Goal: Task Accomplishment & Management: Complete application form

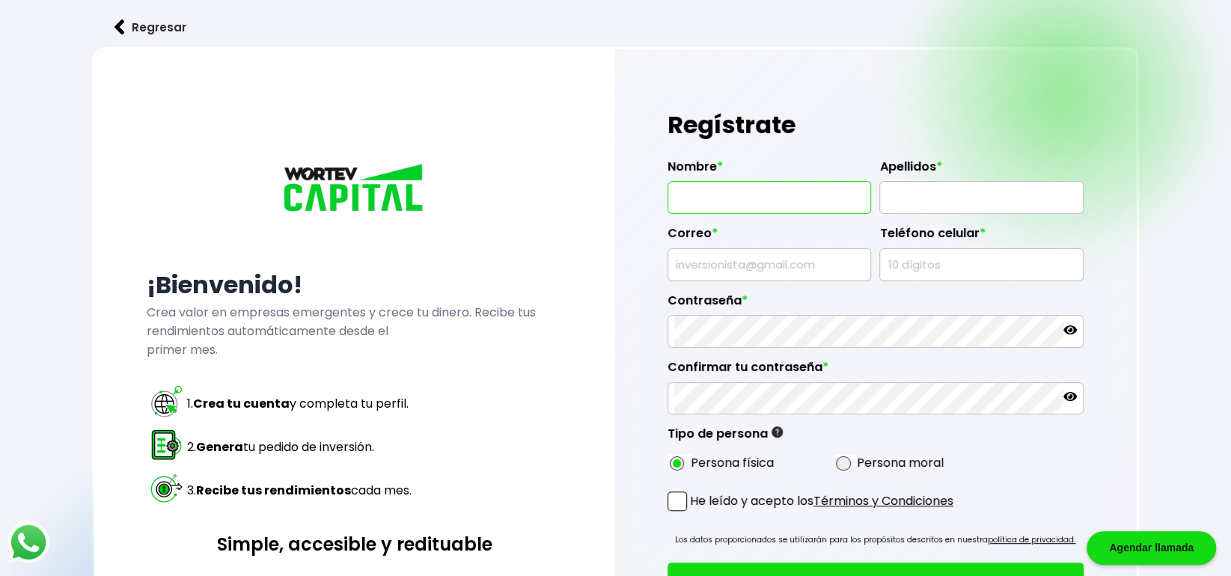
click at [715, 200] on input "text" at bounding box center [769, 197] width 191 height 31
type input "[PERSON_NAME]"
type input "IZQUIERDO"
type input "[EMAIL_ADDRESS][DOMAIN_NAME]"
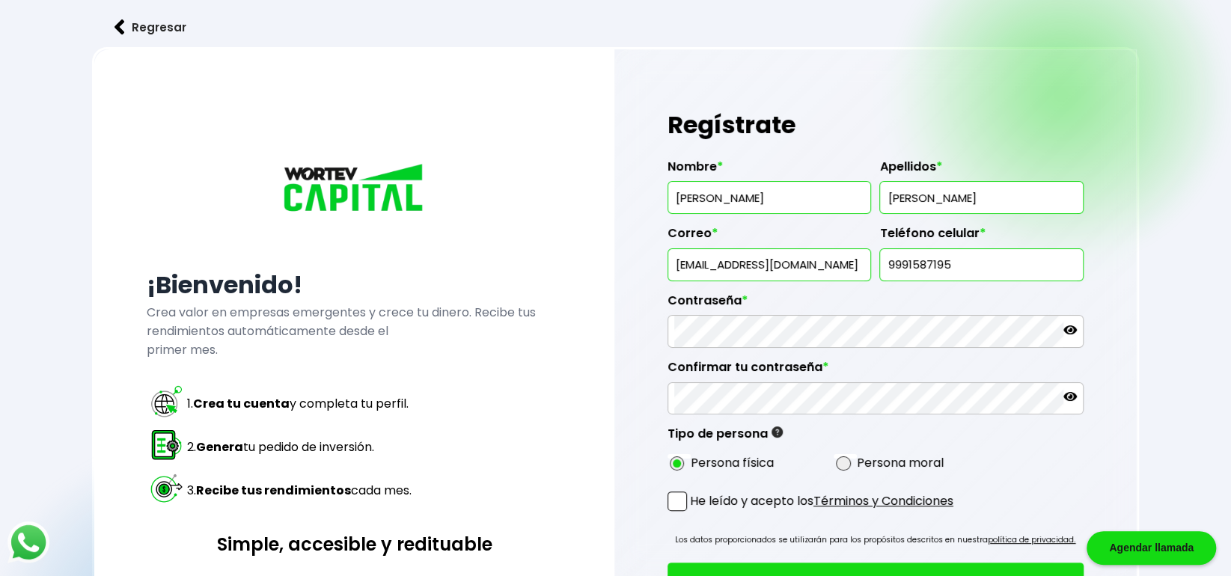
click at [957, 260] on input "9991587195" at bounding box center [981, 264] width 191 height 31
type input "9992053230"
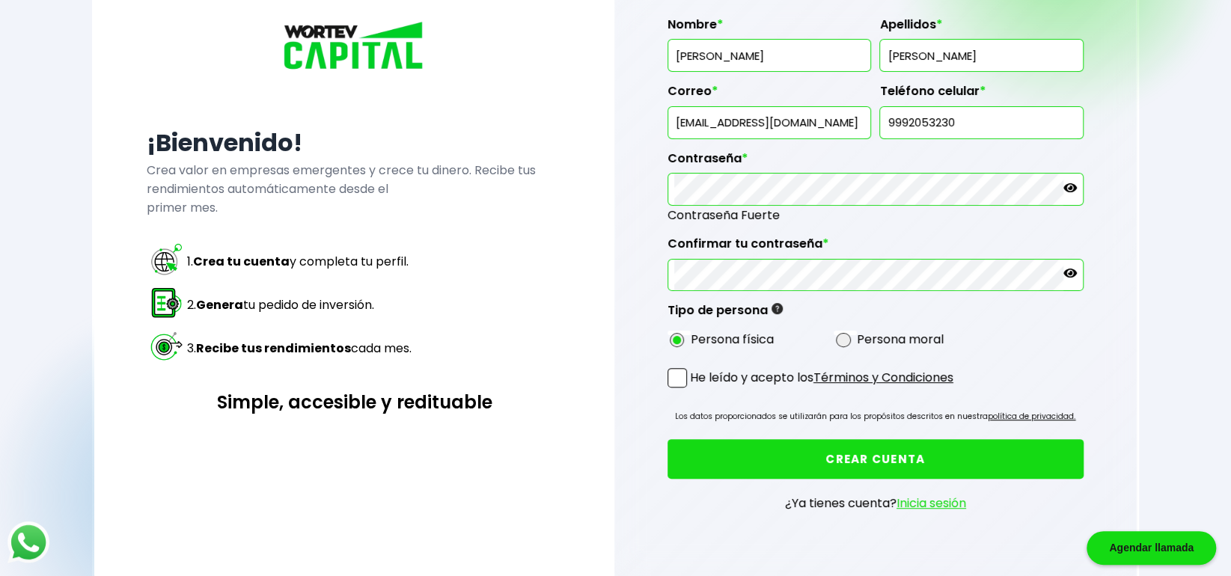
scroll to position [159, 0]
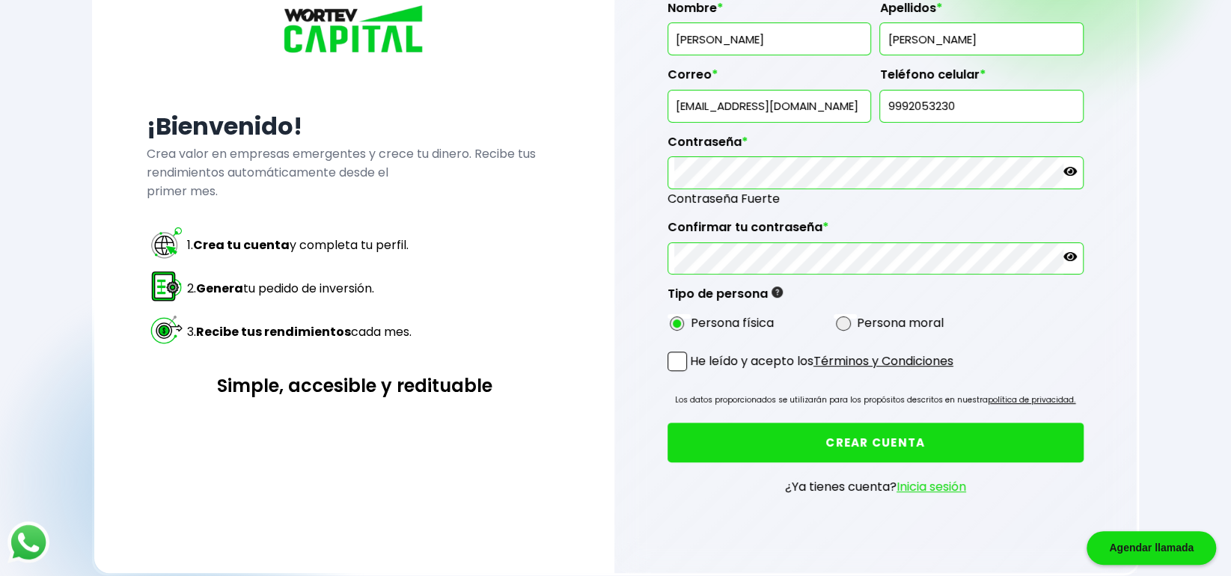
click at [680, 367] on span at bounding box center [676, 361] width 19 height 19
click at [693, 373] on input "He leído y acepto los Términos y Condiciones" at bounding box center [693, 373] width 0 height 0
click at [851, 437] on button "CREAR CUENTA" at bounding box center [875, 443] width 416 height 40
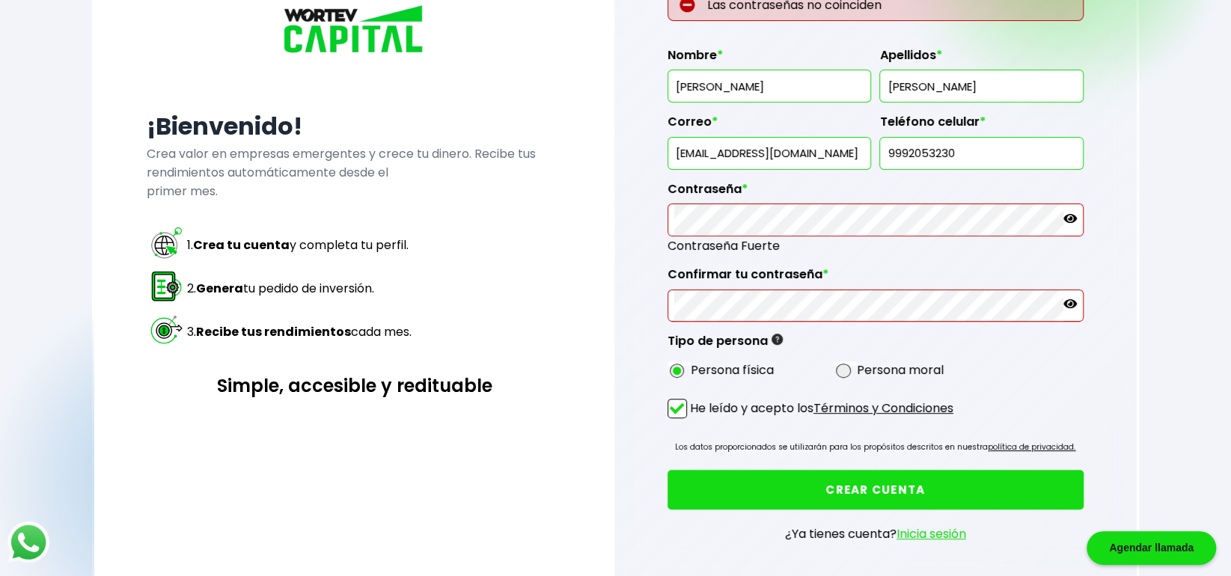
click at [923, 529] on link "Inicia sesión" at bounding box center [931, 533] width 70 height 17
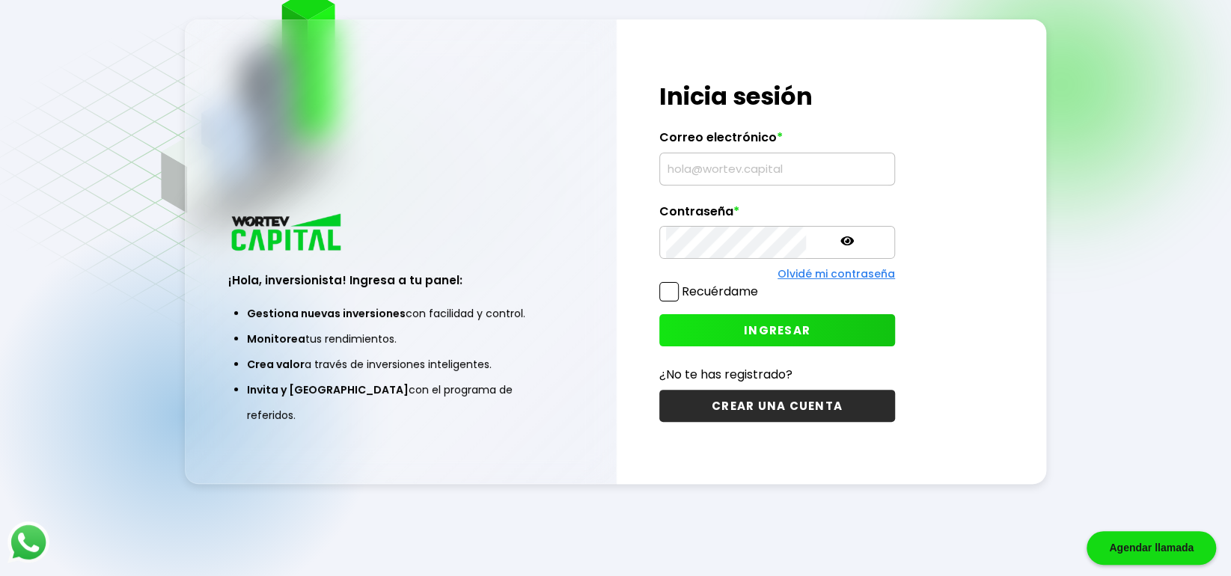
type input "[EMAIL_ADDRESS][DOMAIN_NAME]"
click at [664, 290] on span at bounding box center [668, 291] width 19 height 19
click at [761, 284] on input "Recuérdame" at bounding box center [761, 284] width 0 height 0
click at [744, 327] on span "INGRESAR" at bounding box center [777, 330] width 67 height 16
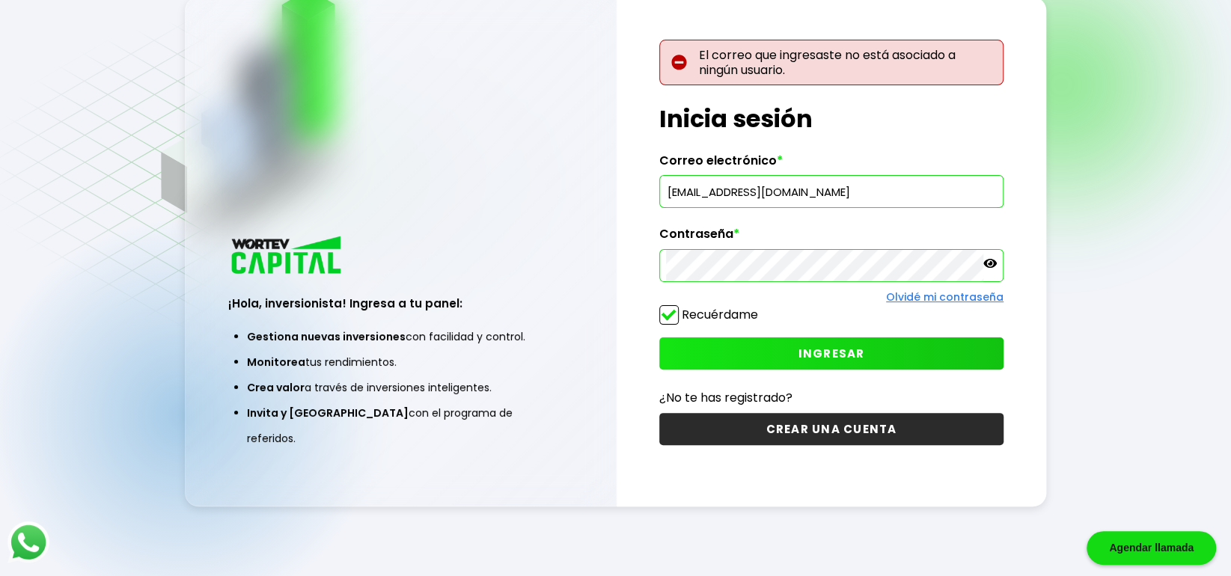
click at [846, 348] on span "INGRESAR" at bounding box center [831, 354] width 67 height 16
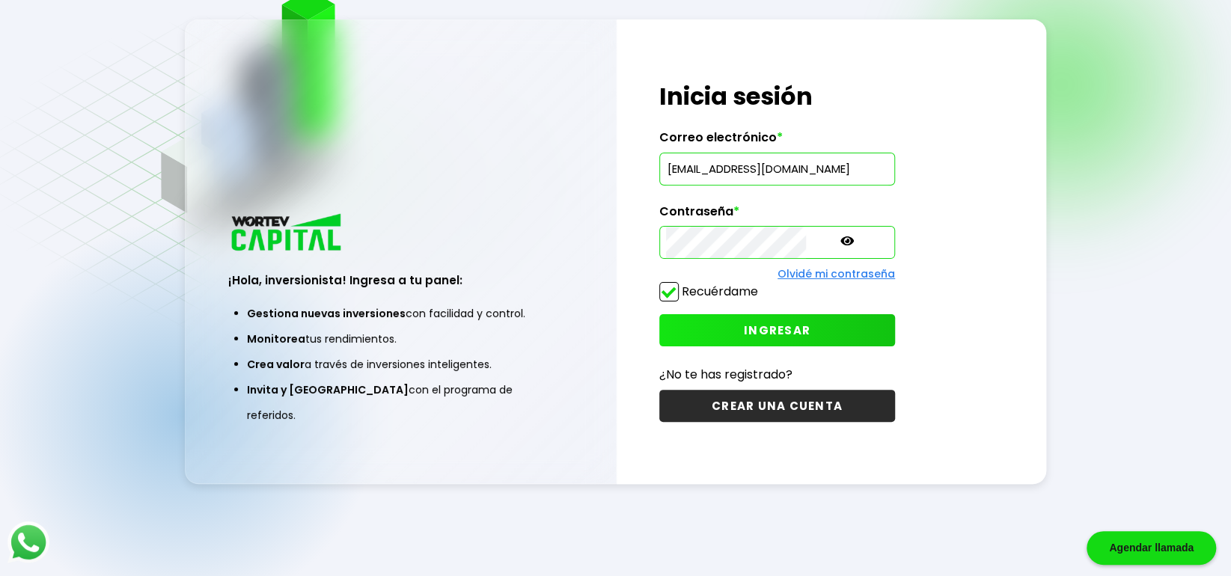
click at [776, 322] on button "INGRESAR" at bounding box center [777, 330] width 236 height 32
click at [726, 320] on button "INGRESAR" at bounding box center [777, 330] width 236 height 32
click at [744, 332] on span "INGRESAR" at bounding box center [777, 330] width 67 height 16
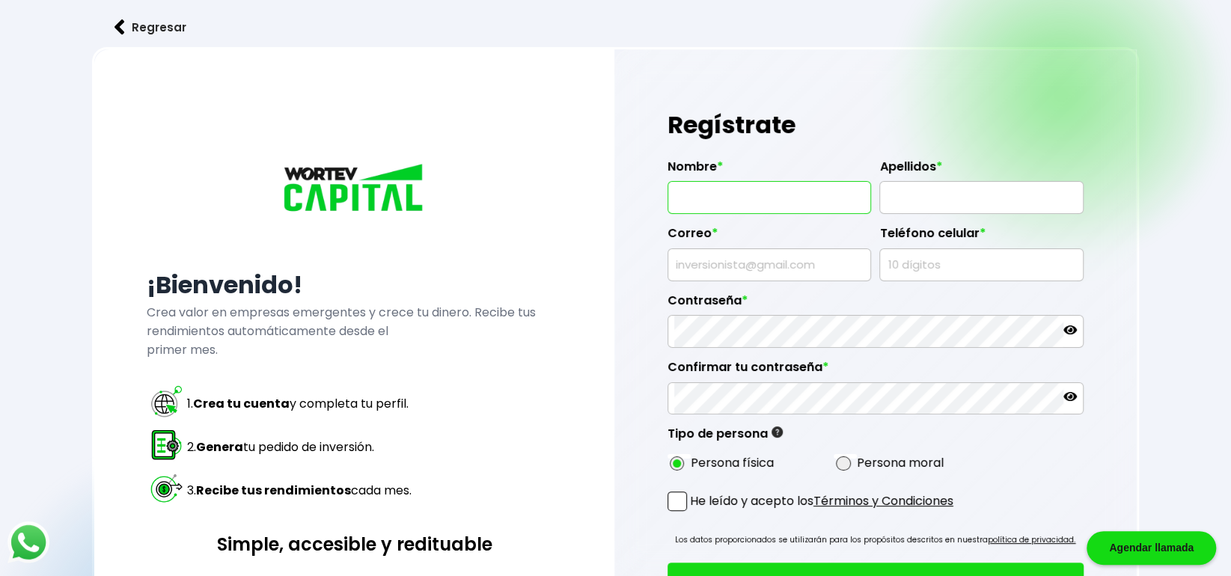
click at [712, 182] on input "text" at bounding box center [769, 197] width 191 height 31
type input "[PERSON_NAME]"
type input "IZQUIERDO"
type input "[EMAIL_ADDRESS][DOMAIN_NAME]"
type input "9992053230"
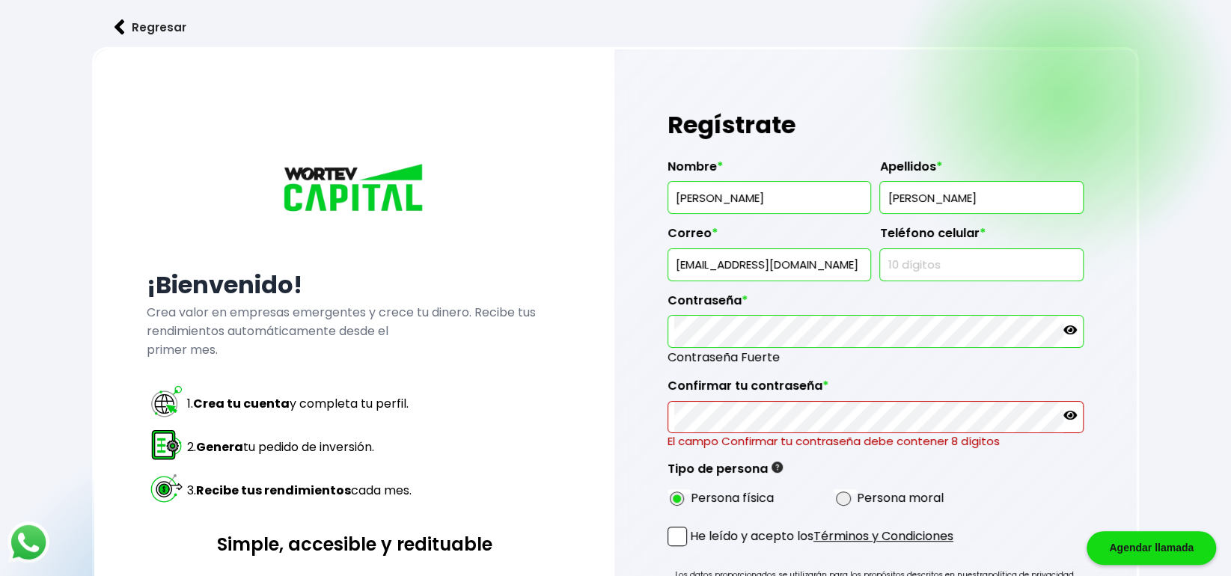
click at [1071, 326] on icon at bounding box center [1069, 329] width 13 height 13
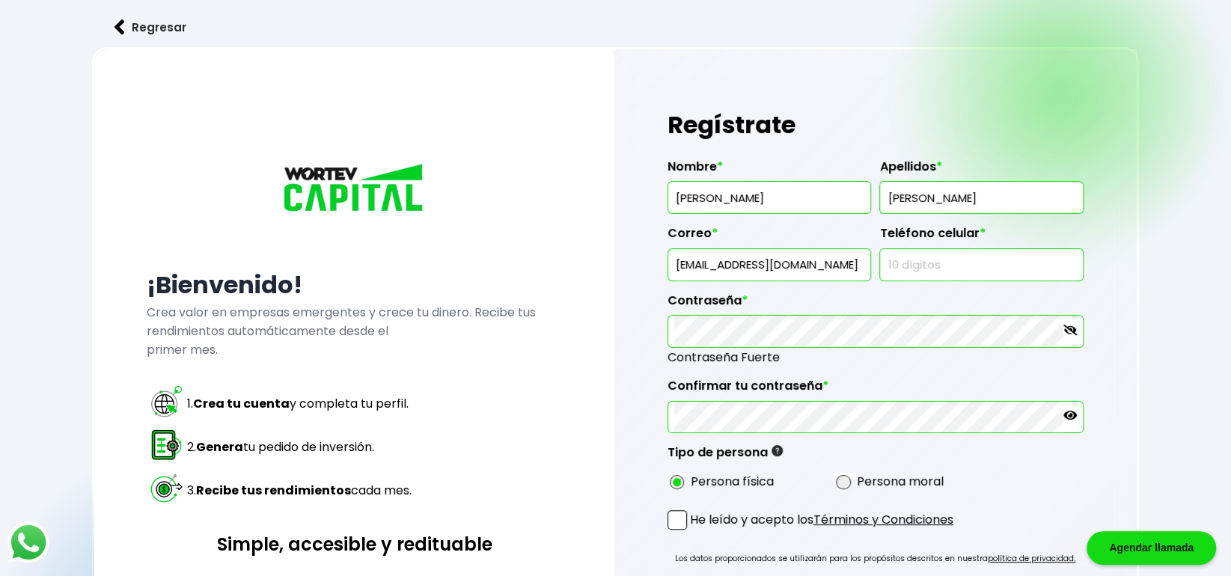
click at [675, 519] on span at bounding box center [676, 519] width 19 height 19
click at [693, 531] on input "He leído y acepto los Términos y Condiciones" at bounding box center [693, 531] width 0 height 0
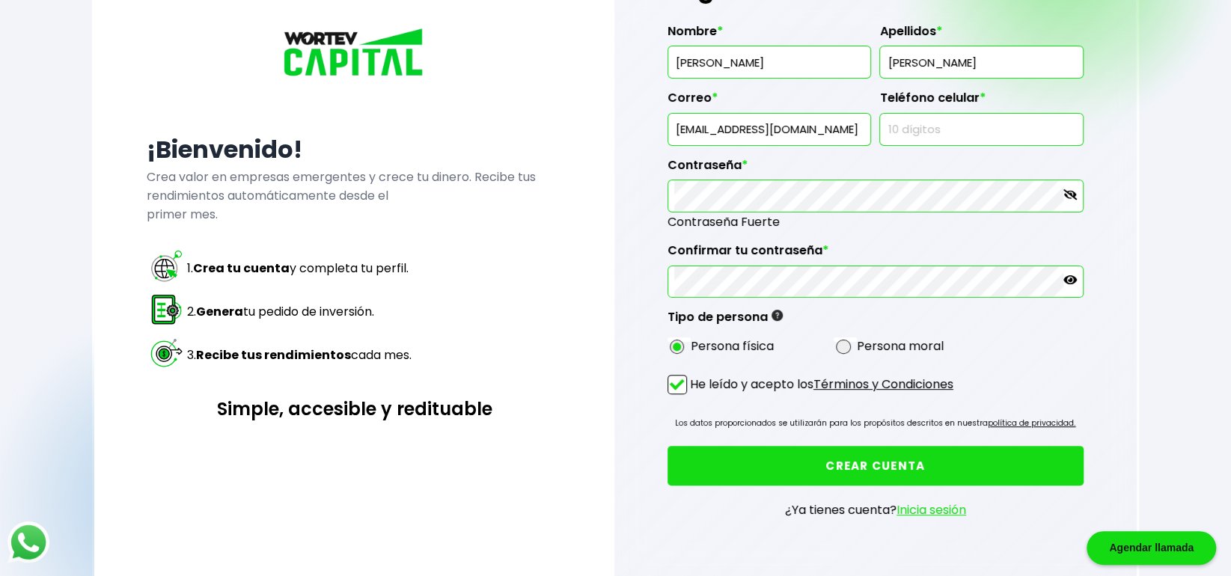
scroll to position [140, 0]
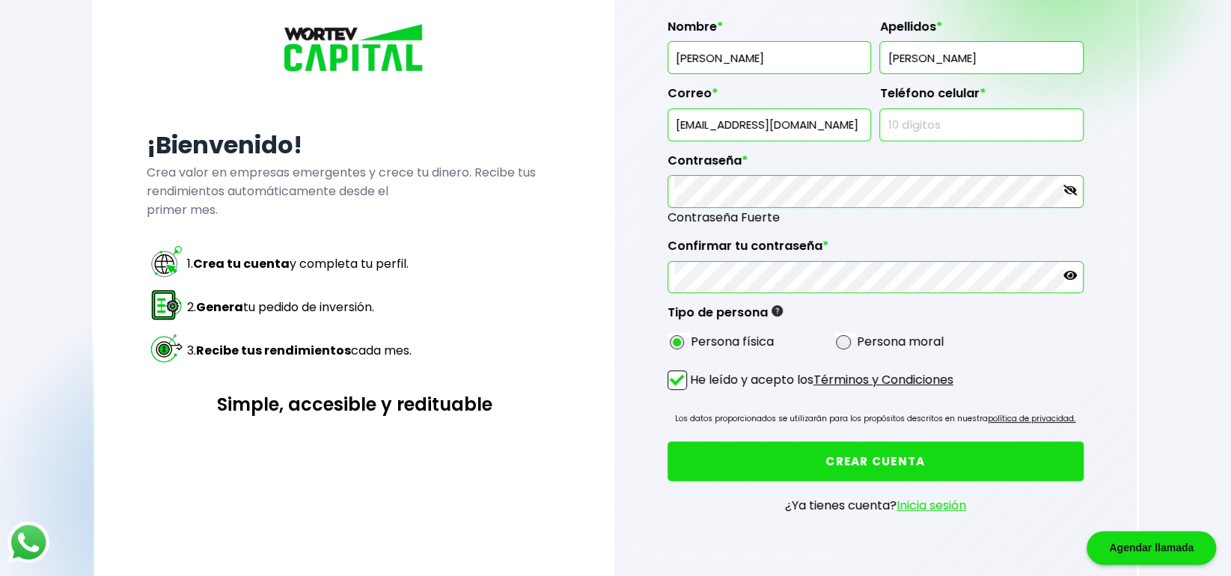
click at [927, 453] on button "CREAR CUENTA" at bounding box center [875, 461] width 416 height 40
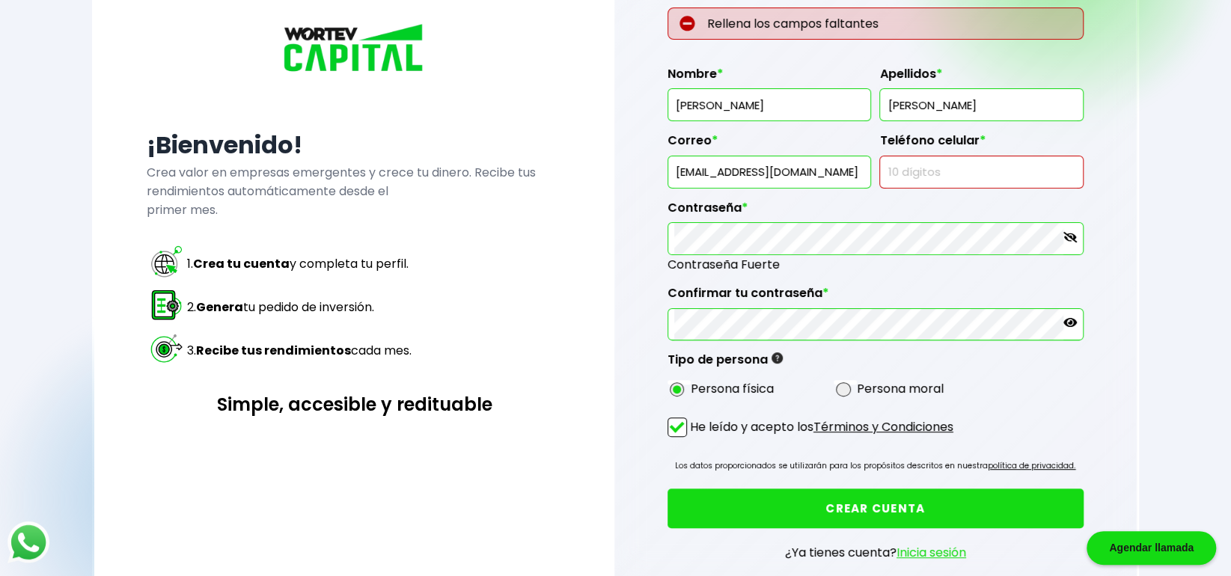
click at [900, 507] on button "CREAR CUENTA" at bounding box center [875, 509] width 416 height 40
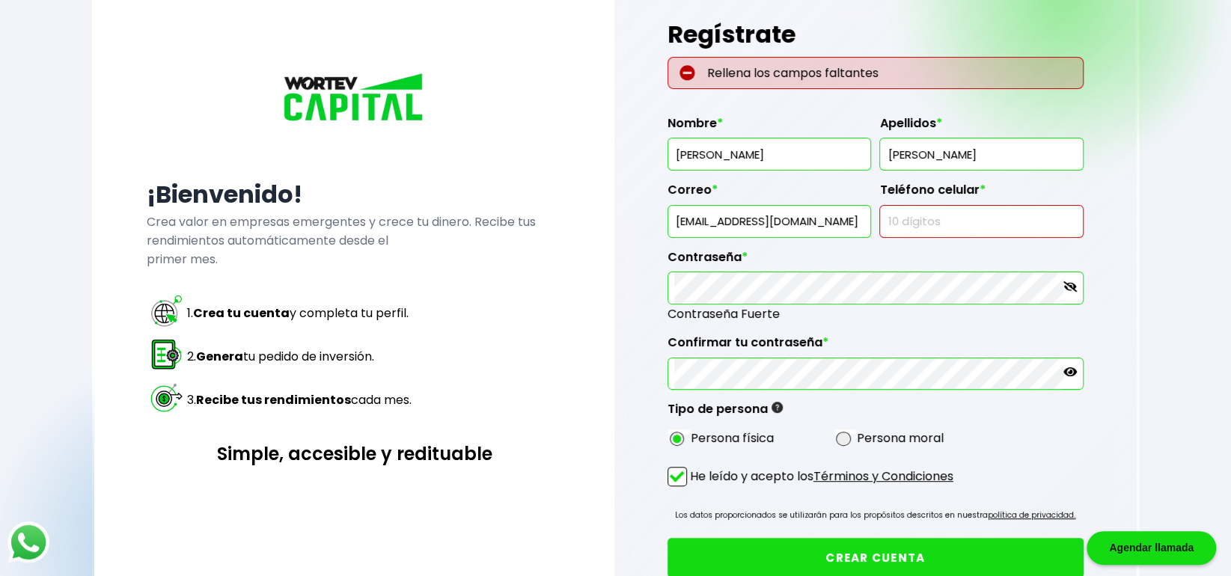
scroll to position [0, 0]
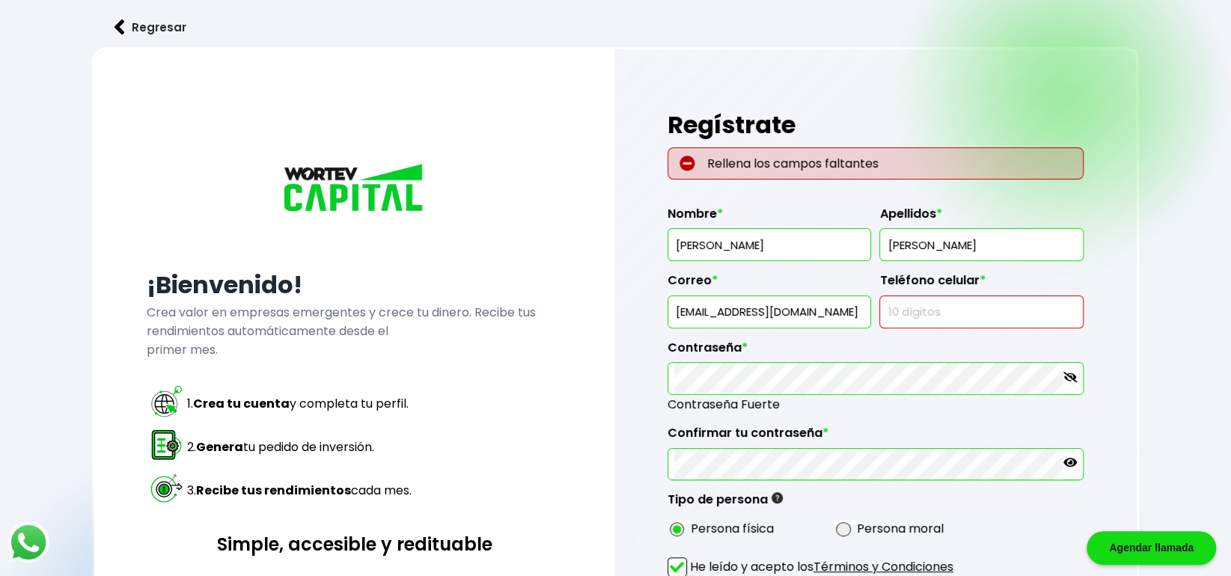
click at [898, 318] on input "text" at bounding box center [981, 311] width 191 height 31
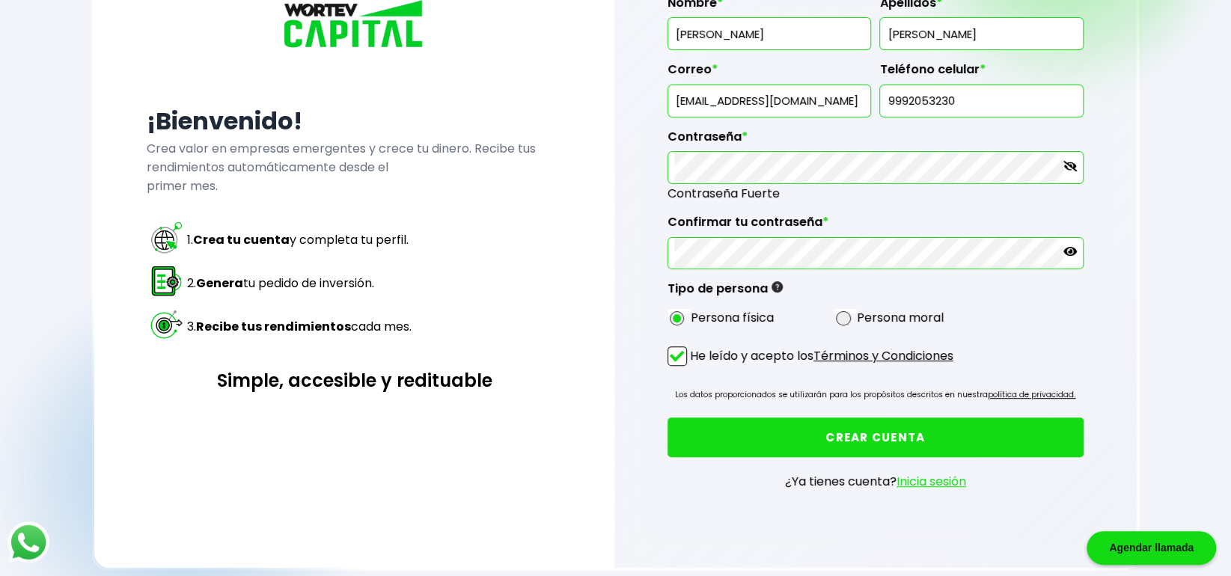
scroll to position [179, 0]
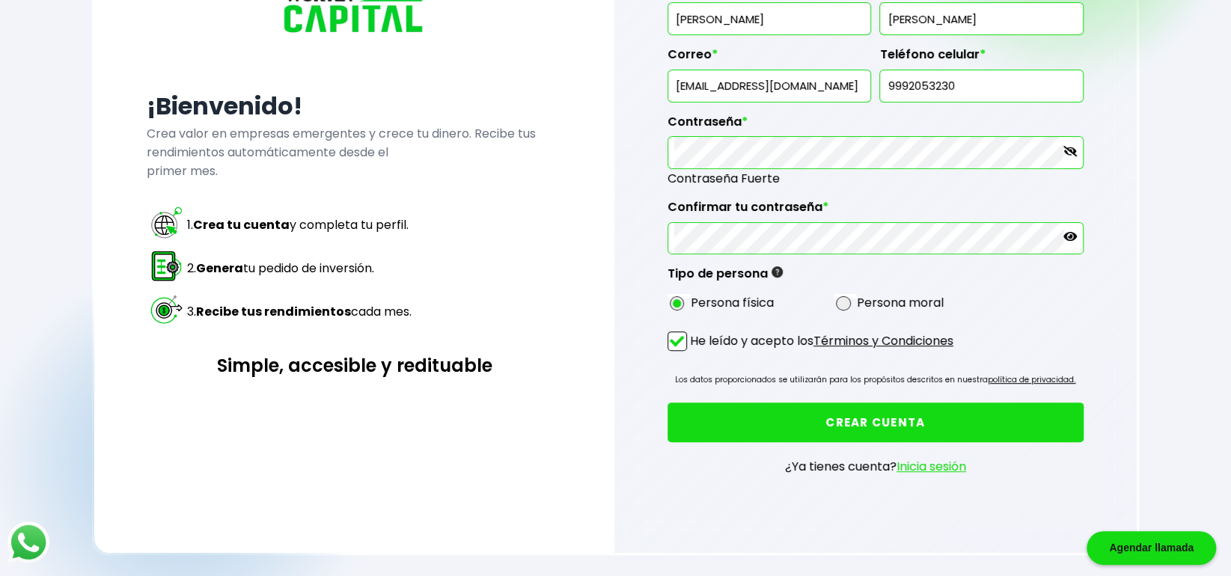
type input "9992053230"
click at [902, 423] on button "CREAR CUENTA" at bounding box center [875, 423] width 416 height 40
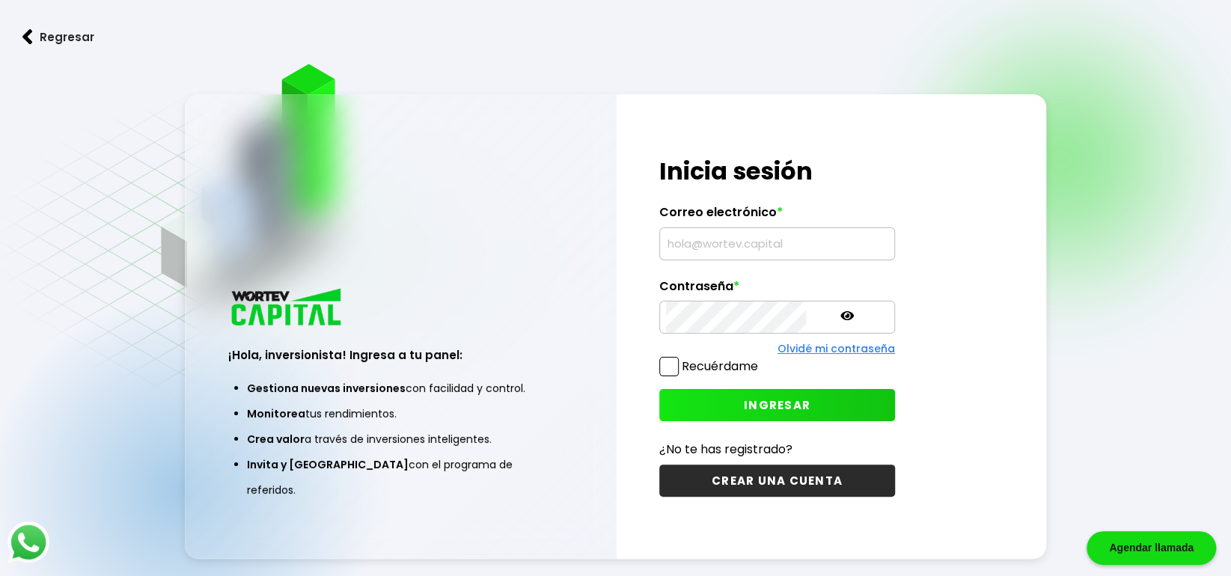
type input "[EMAIL_ADDRESS][DOMAIN_NAME]"
click at [670, 368] on span at bounding box center [668, 366] width 19 height 19
click at [761, 359] on input "Recuérdame" at bounding box center [761, 359] width 0 height 0
click at [744, 401] on span "INGRESAR" at bounding box center [777, 405] width 67 height 16
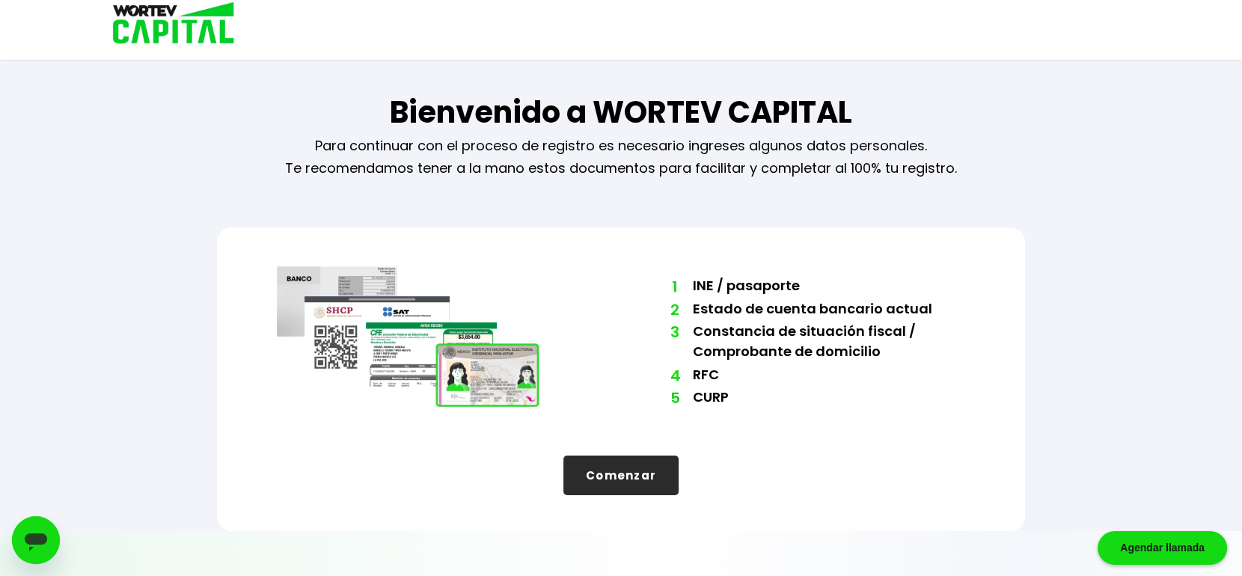
click at [720, 401] on li "5 CURP" at bounding box center [829, 398] width 272 height 23
click at [607, 469] on button "Comenzar" at bounding box center [620, 476] width 115 height 40
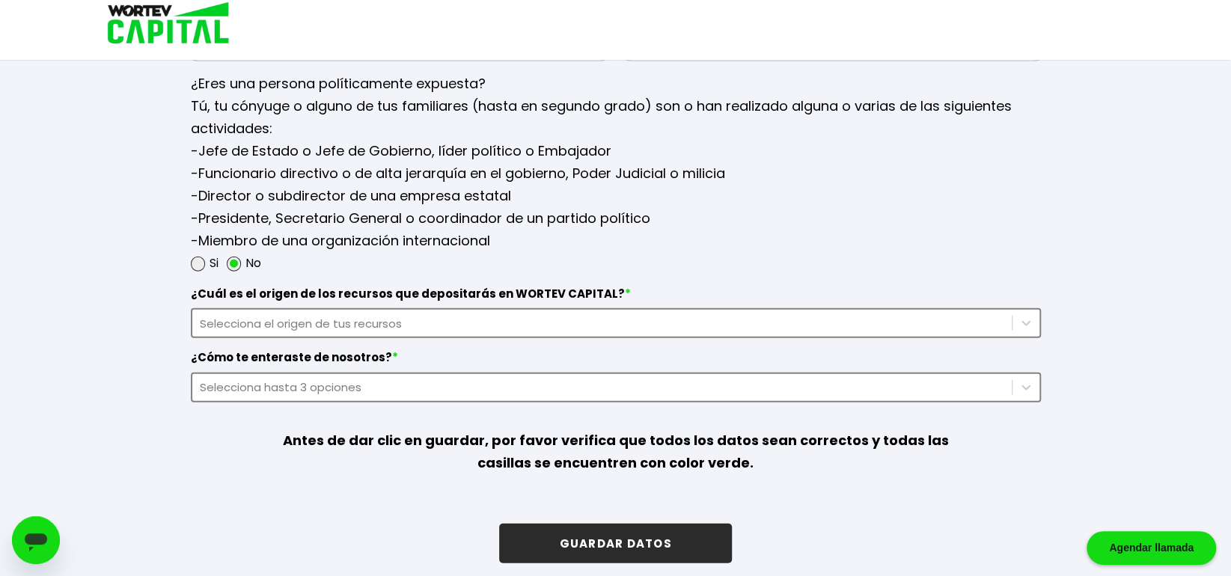
scroll to position [2059, 0]
